Goal: Task Accomplishment & Management: Complete application form

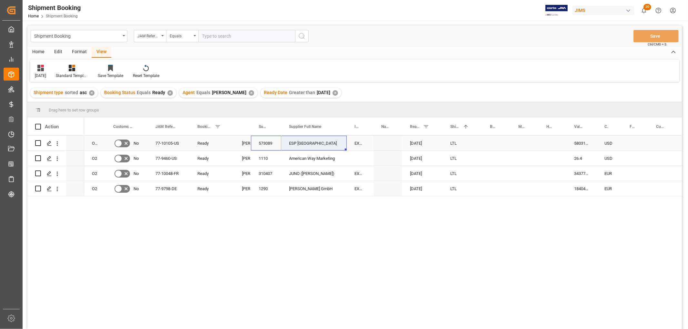
drag, startPoint x: 261, startPoint y: 142, endPoint x: 301, endPoint y: 141, distance: 39.7
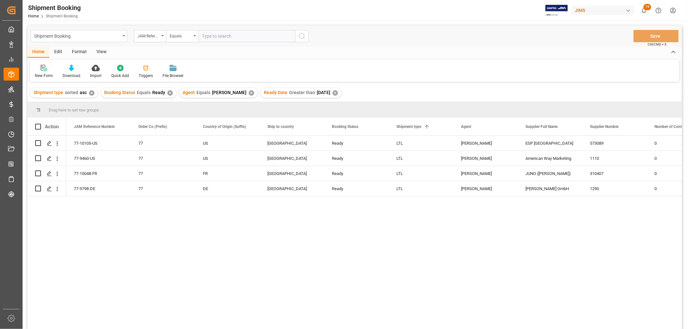
click at [47, 74] on div "New Form" at bounding box center [44, 76] width 18 height 6
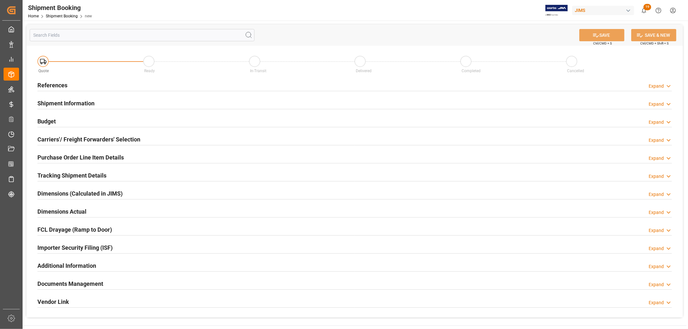
click at [49, 84] on h2 "References" at bounding box center [52, 85] width 30 height 9
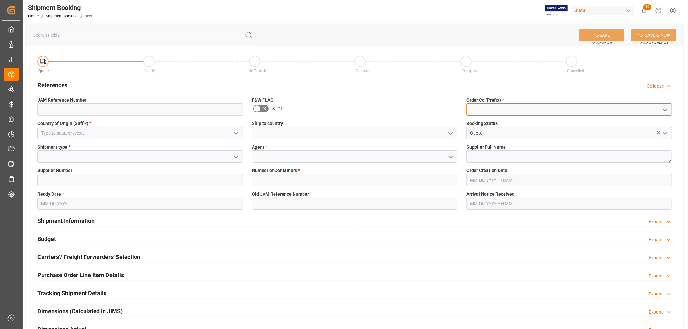
click at [482, 107] on input at bounding box center [568, 109] width 205 height 12
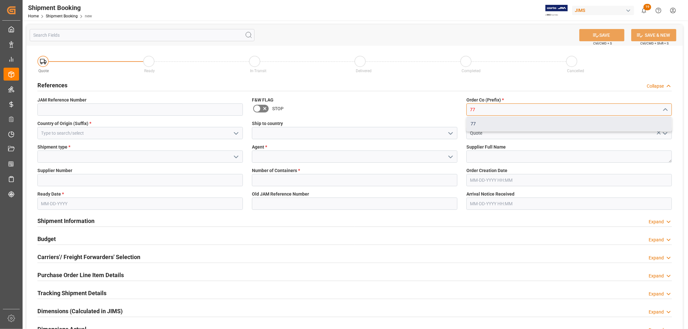
click at [479, 124] on div "77" at bounding box center [569, 124] width 205 height 15
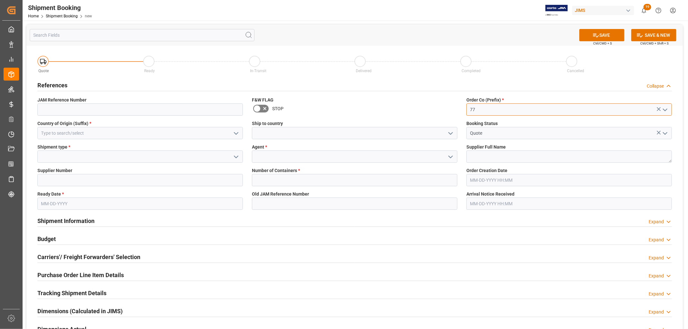
type input "77"
click at [69, 133] on input at bounding box center [139, 133] width 205 height 12
type input "[GEOGRAPHIC_DATA]"
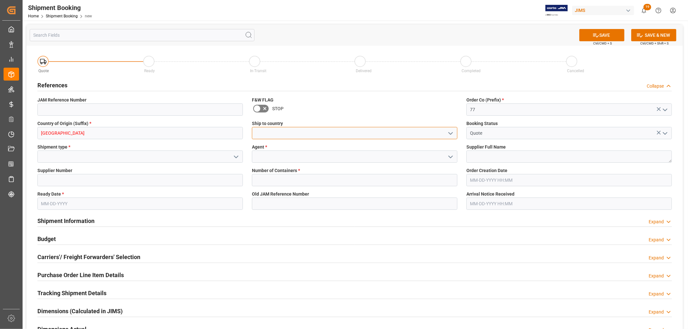
type input "[GEOGRAPHIC_DATA]"
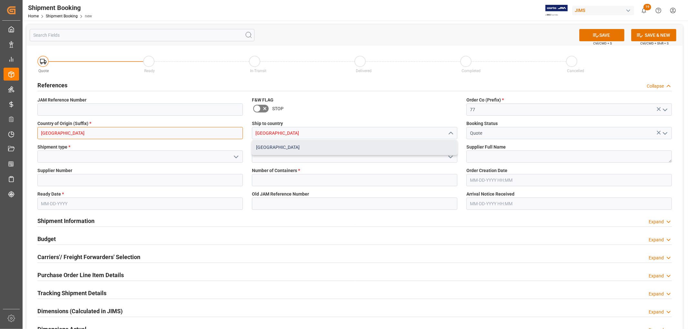
click at [306, 145] on div "[GEOGRAPHIC_DATA]" at bounding box center [354, 147] width 205 height 15
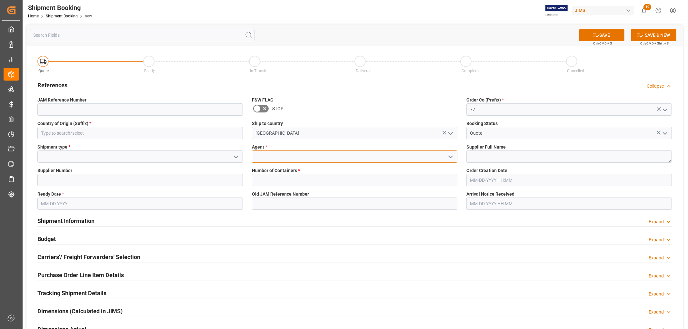
click at [321, 159] on input at bounding box center [354, 157] width 205 height 12
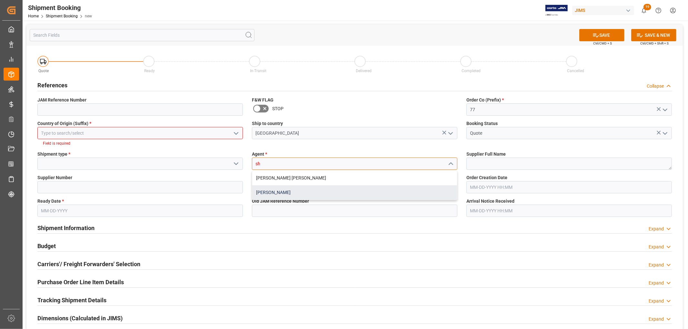
click at [297, 191] on div "[PERSON_NAME]" at bounding box center [354, 192] width 205 height 15
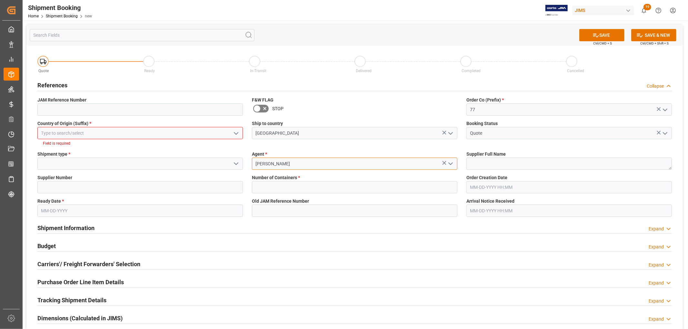
type input "[PERSON_NAME]"
click at [59, 165] on input at bounding box center [139, 164] width 205 height 12
click at [232, 164] on icon "open menu" at bounding box center [236, 164] width 8 height 8
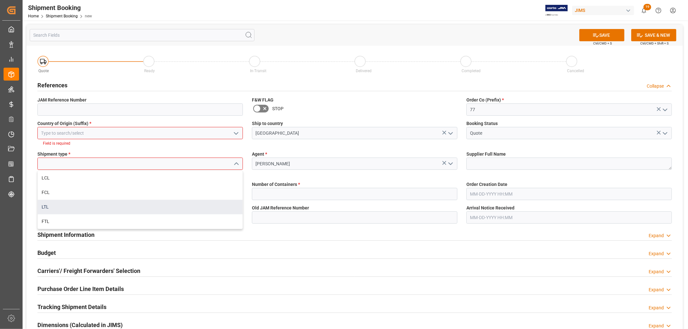
click at [81, 209] on div "LTL" at bounding box center [140, 207] width 205 height 15
type input "LTL"
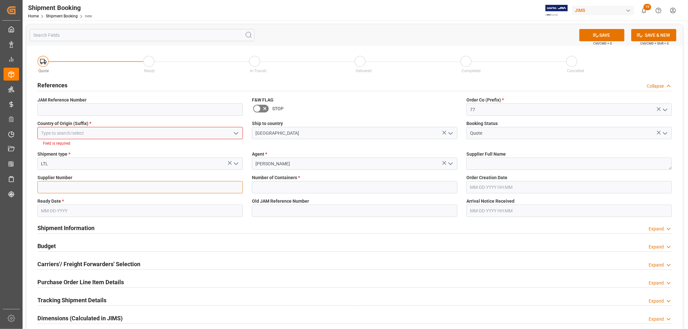
click at [155, 186] on input at bounding box center [139, 187] width 205 height 12
paste input "573089 ESP [GEOGRAPHIC_DATA]"
drag, startPoint x: 58, startPoint y: 189, endPoint x: 99, endPoint y: 189, distance: 40.3
click at [99, 189] on input "573089 ESP [GEOGRAPHIC_DATA]" at bounding box center [139, 187] width 205 height 12
type input "573089"
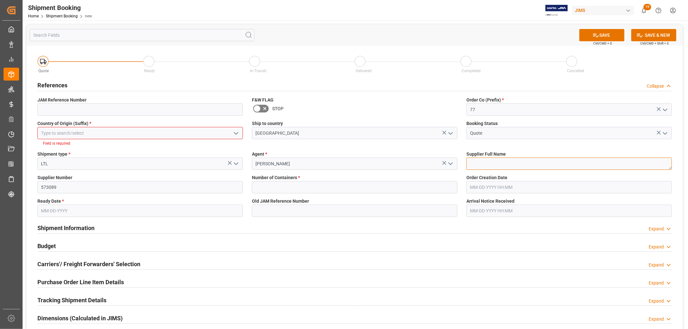
click at [485, 167] on textarea at bounding box center [568, 164] width 205 height 12
paste textarea "ESP [GEOGRAPHIC_DATA]"
type textarea "ESP [GEOGRAPHIC_DATA]"
click at [150, 189] on input "573089" at bounding box center [139, 187] width 205 height 12
click at [509, 163] on textarea "ESP [GEOGRAPHIC_DATA]" at bounding box center [568, 164] width 205 height 12
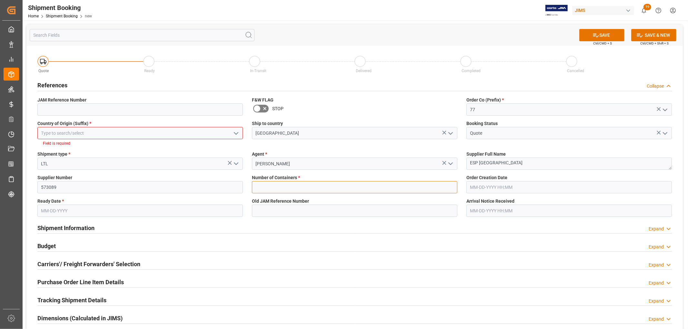
click at [294, 190] on input "text" at bounding box center [354, 187] width 205 height 12
type input "0"
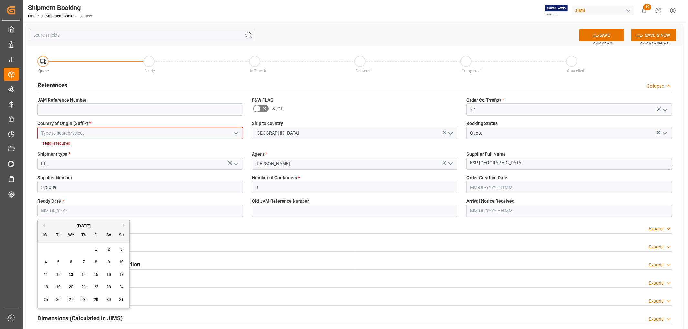
click at [86, 213] on input "text" at bounding box center [139, 211] width 205 height 12
click at [57, 274] on span "12" at bounding box center [58, 274] width 4 height 5
type input "[DATE]"
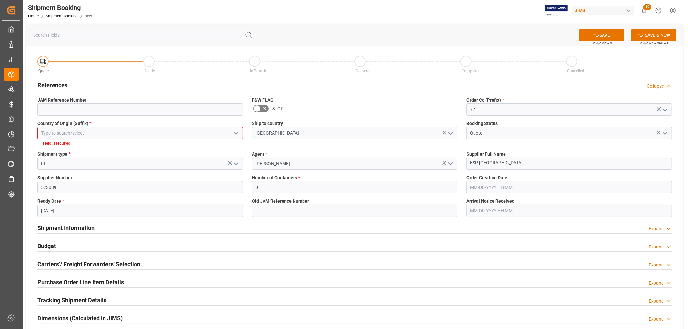
click at [198, 255] on div "Carriers'/ Freight Forwarders' Selection Expand" at bounding box center [354, 264] width 643 height 18
click at [611, 34] on button "SAVE" at bounding box center [601, 35] width 45 height 12
click at [81, 132] on input at bounding box center [139, 133] width 205 height 12
type input "[GEOGRAPHIC_DATA]"
click at [74, 165] on div "Quote Ready In-Transit Delivered Completed Cancelled References Collapse JAM Re…" at bounding box center [354, 244] width 656 height 397
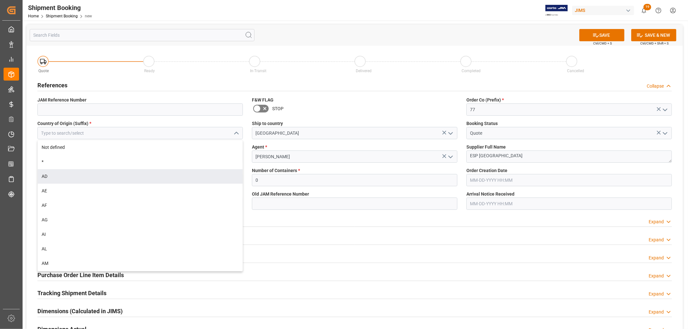
click at [297, 213] on div "Shipment Information Expand" at bounding box center [354, 221] width 643 height 18
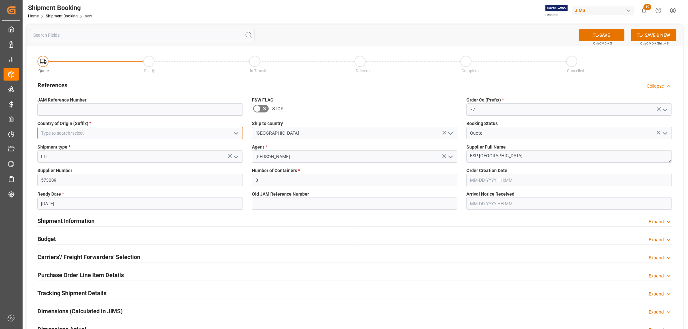
click at [56, 133] on input at bounding box center [139, 133] width 205 height 12
type input "[GEOGRAPHIC_DATA]"
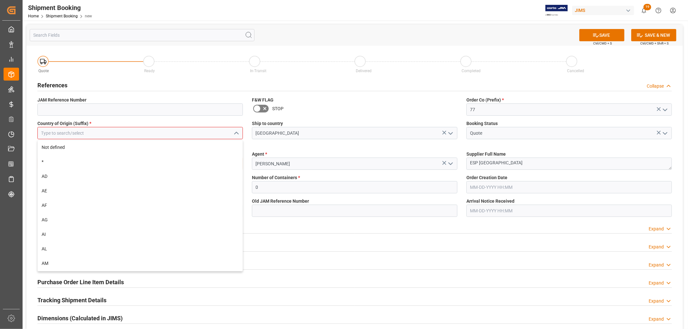
click at [68, 153] on div "Quote Ready In-Transit Delivered Completed Cancelled References Collapse JAM Re…" at bounding box center [354, 244] width 656 height 397
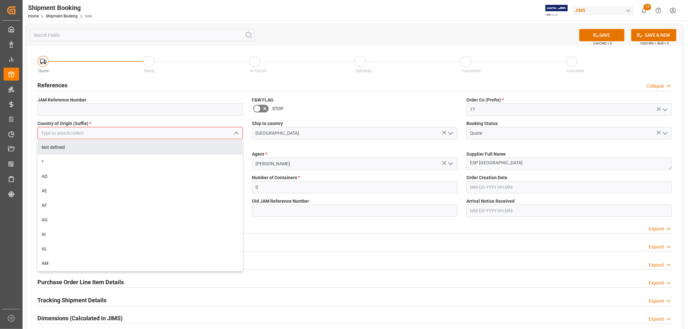
click at [57, 135] on input at bounding box center [139, 133] width 205 height 12
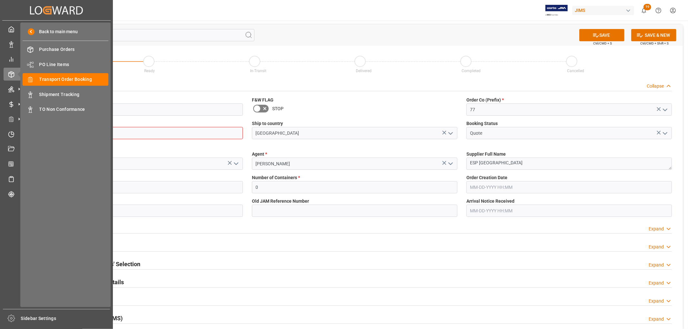
drag, startPoint x: 80, startPoint y: 133, endPoint x: 0, endPoint y: 134, distance: 79.7
click at [0, 134] on div "Created by potrace 1.15, written by [PERSON_NAME] [DATE]-[DATE] Created by potr…" at bounding box center [344, 164] width 688 height 329
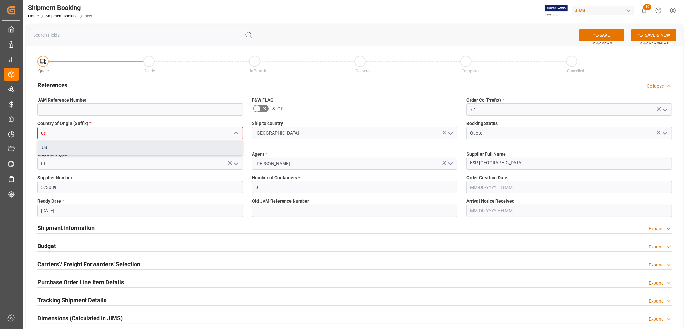
click at [65, 149] on div "US" at bounding box center [140, 147] width 205 height 15
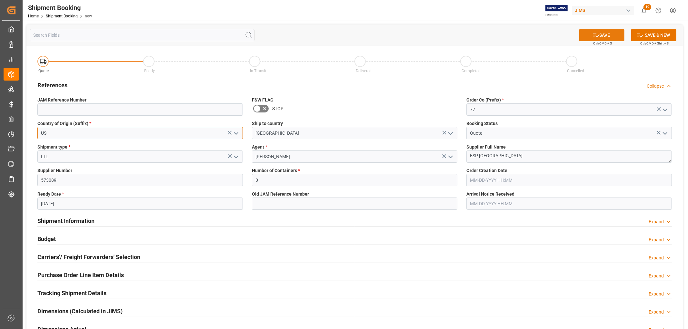
type input "US"
click at [613, 36] on button "SAVE" at bounding box center [601, 35] width 45 height 12
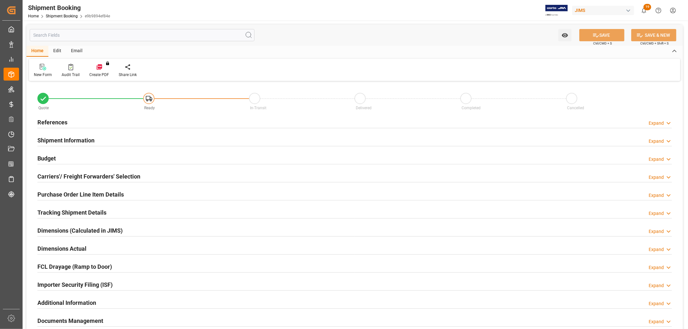
type input "0"
type input "08-12-2025"
click at [61, 122] on h2 "References" at bounding box center [52, 122] width 30 height 9
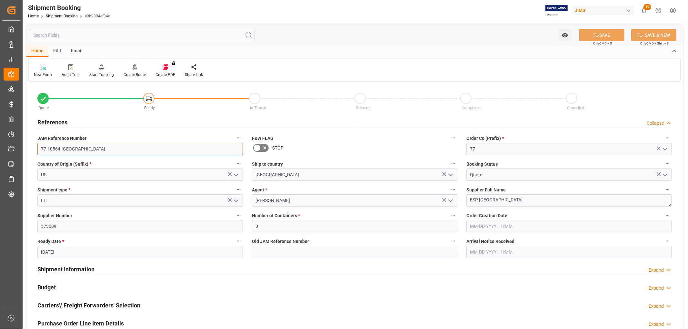
drag, startPoint x: 73, startPoint y: 148, endPoint x: 39, endPoint y: 150, distance: 34.6
click at [39, 150] on input "77-10564-US" at bounding box center [139, 149] width 205 height 12
